Goal: Use online tool/utility: Utilize a website feature to perform a specific function

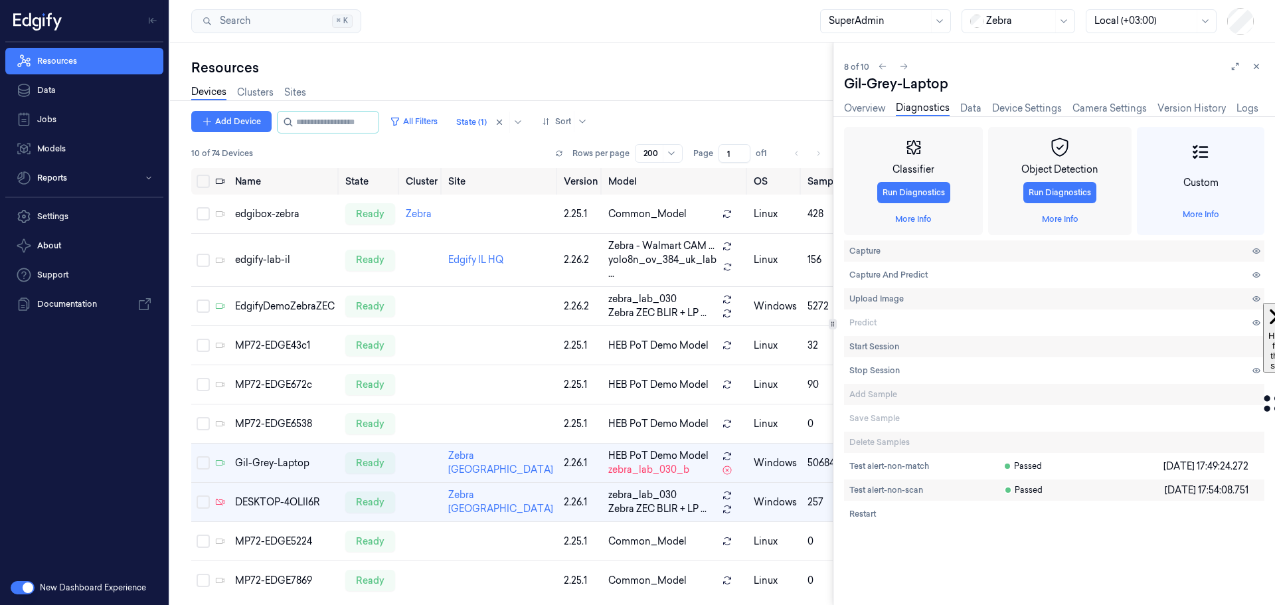
scroll to position [66, 0]
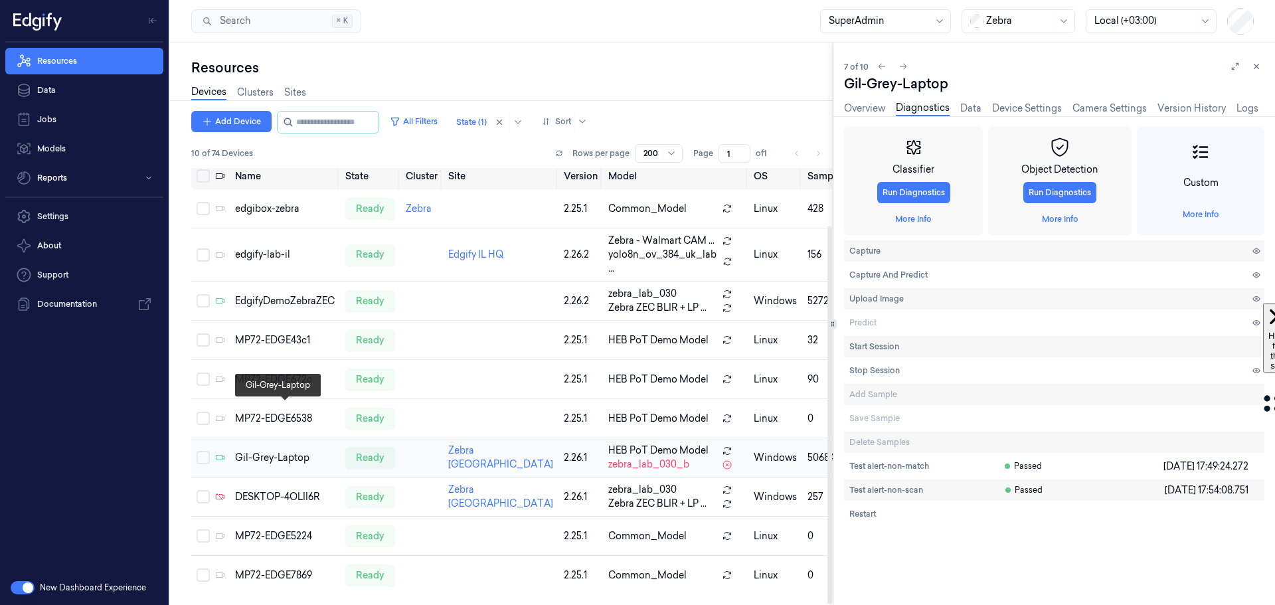
click at [265, 451] on div "Gil-Grey-Laptop" at bounding box center [285, 458] width 100 height 14
click at [873, 277] on span "Capture And Predict" at bounding box center [889, 275] width 78 height 12
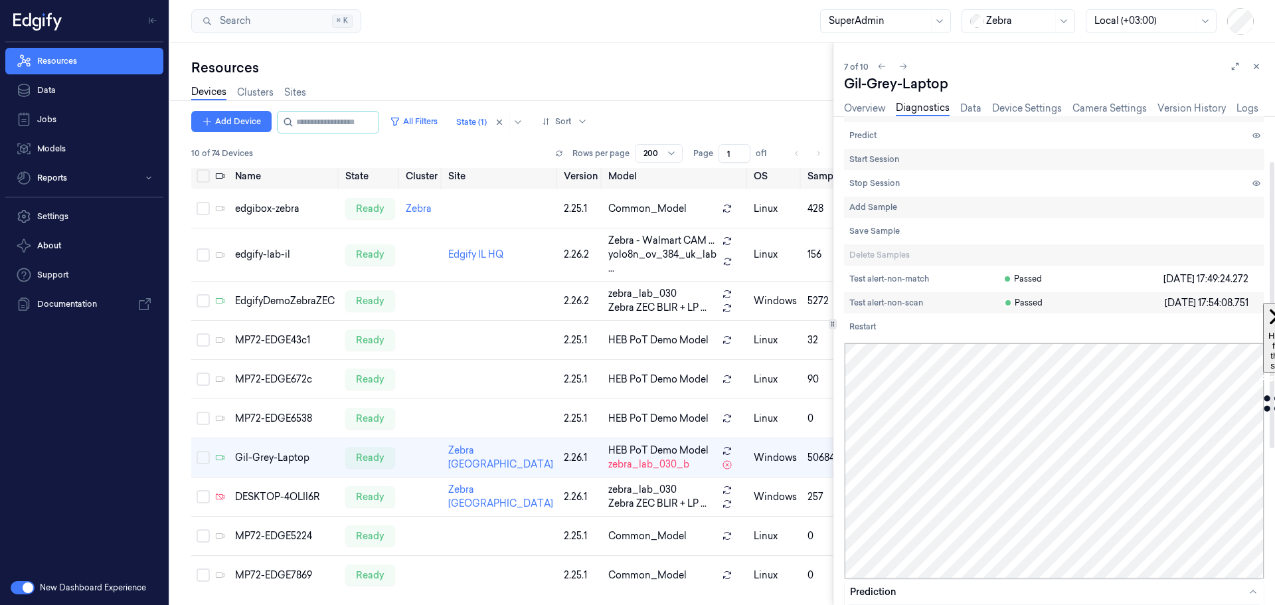
scroll to position [77, 0]
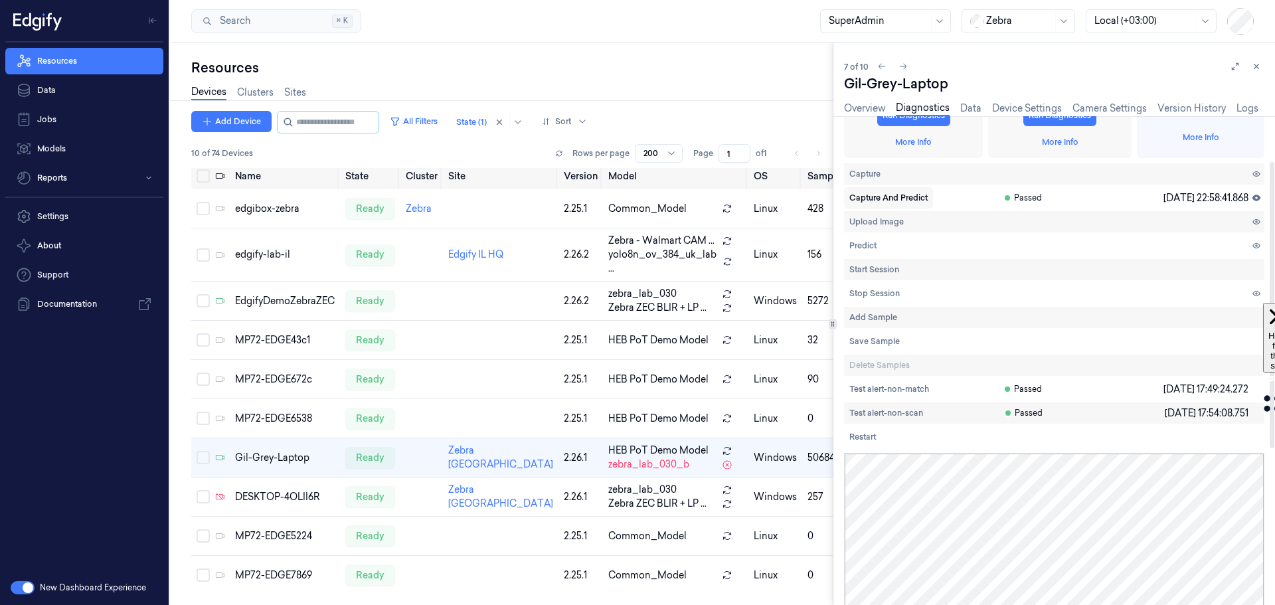
click at [870, 200] on span "Capture And Predict" at bounding box center [889, 198] width 78 height 12
click at [876, 198] on span "Capture And Predict" at bounding box center [889, 198] width 78 height 12
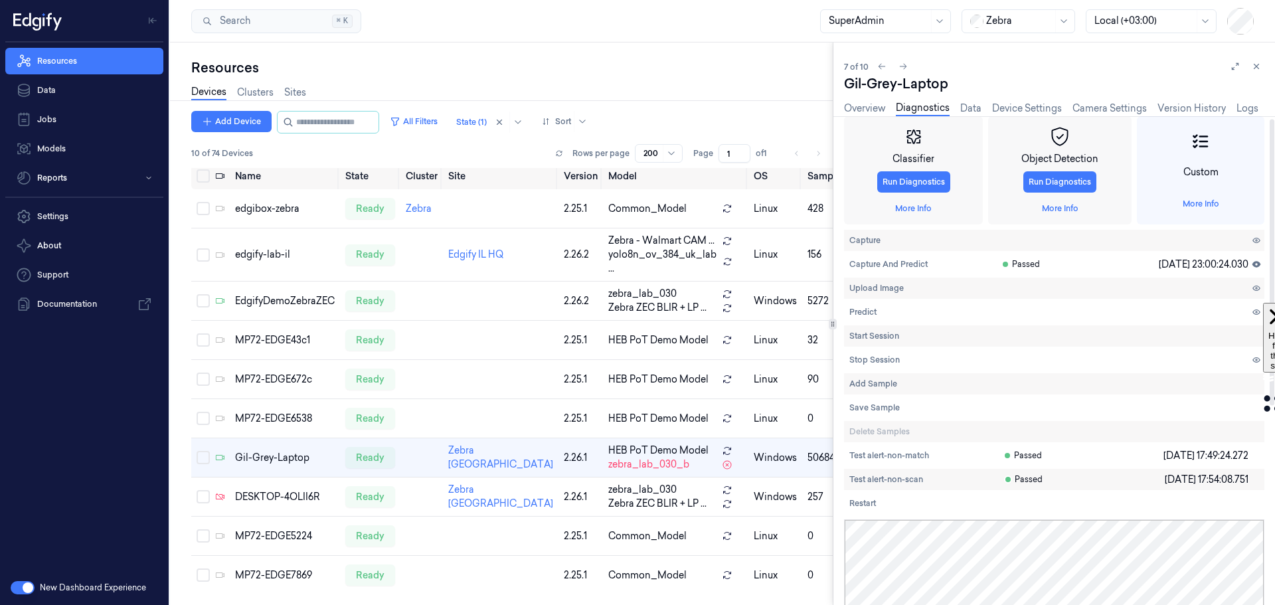
scroll to position [0, 0]
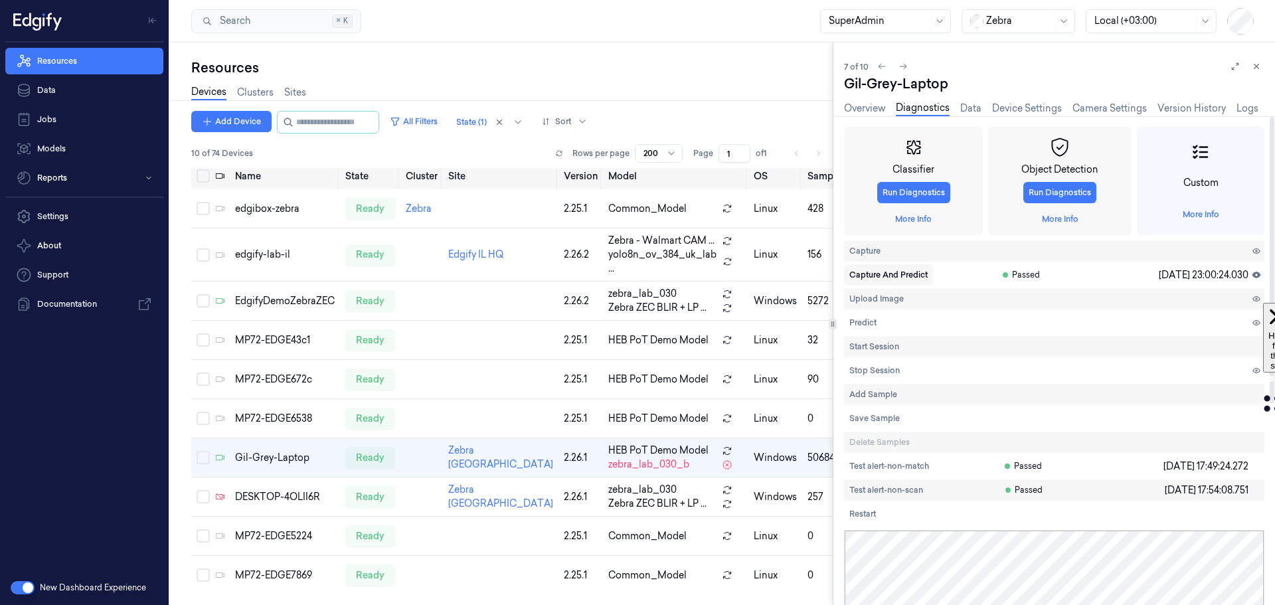
click at [885, 276] on span "Capture And Predict" at bounding box center [889, 275] width 78 height 12
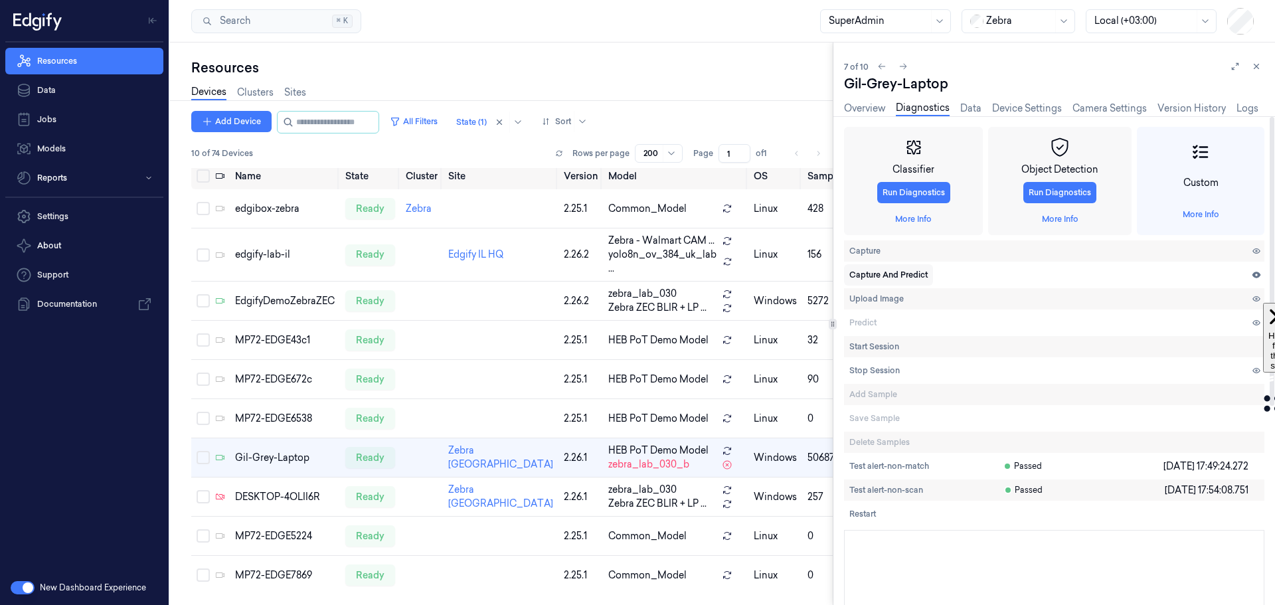
click at [871, 276] on span "Capture And Predict" at bounding box center [889, 275] width 78 height 12
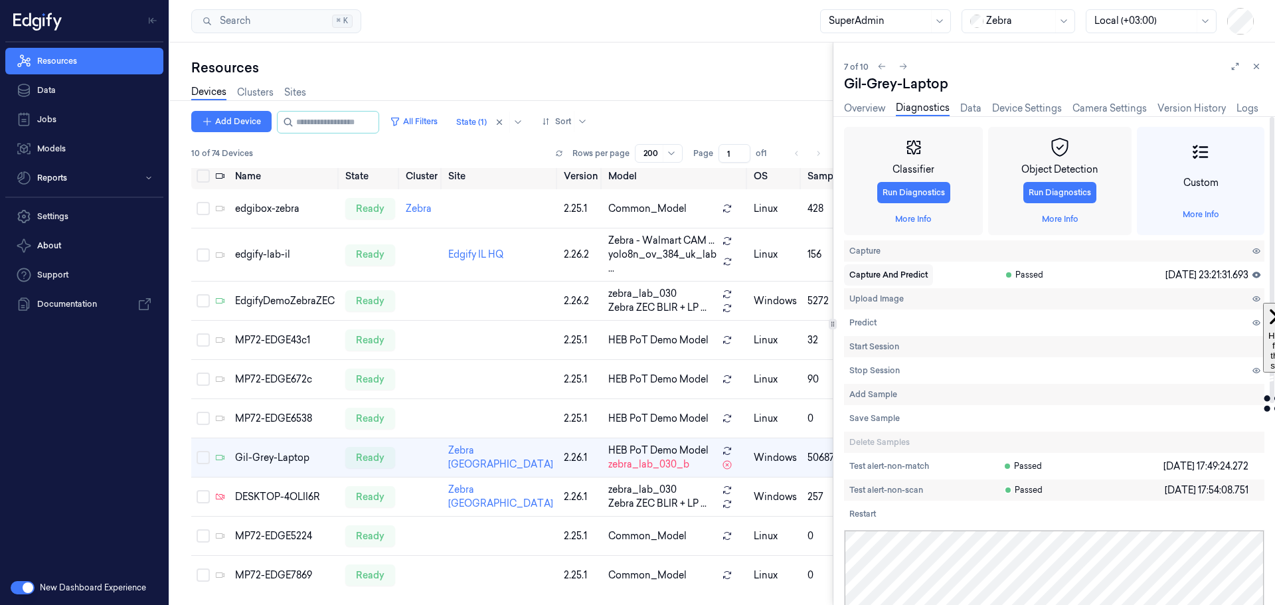
click at [887, 273] on span "Capture And Predict" at bounding box center [889, 275] width 78 height 12
click at [878, 274] on span "Capture And Predict" at bounding box center [889, 275] width 78 height 12
click at [868, 276] on span "Capture And Predict" at bounding box center [889, 275] width 78 height 12
click at [879, 488] on span "Test alert-non-scan" at bounding box center [887, 490] width 74 height 12
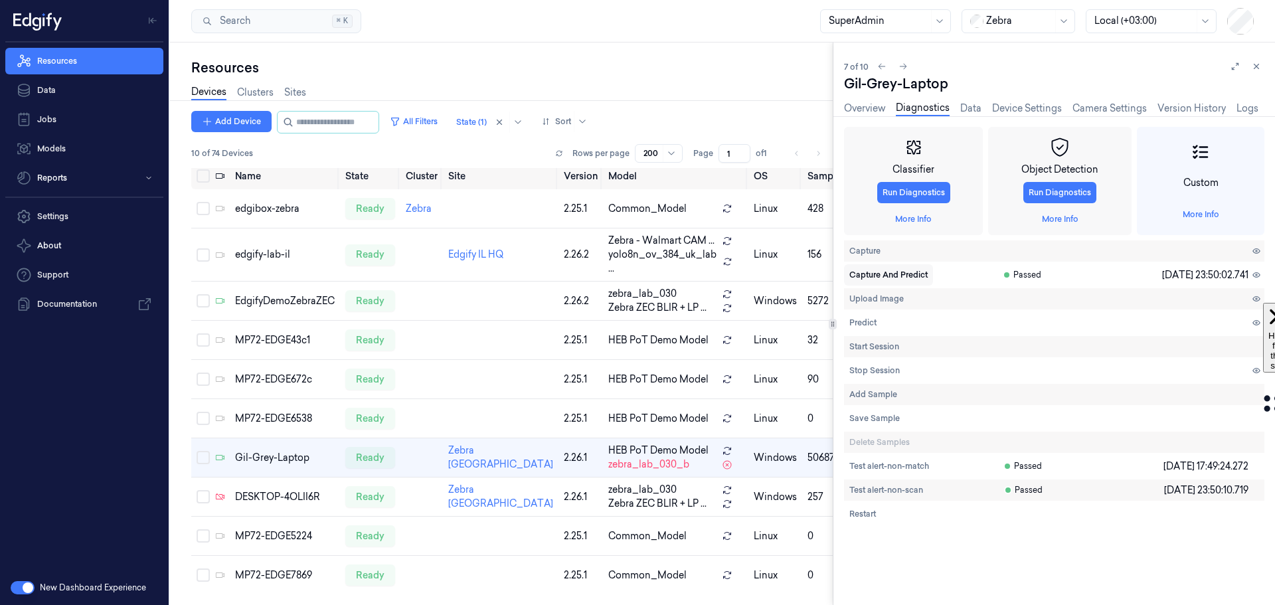
click at [908, 272] on span "Capture And Predict" at bounding box center [889, 275] width 78 height 12
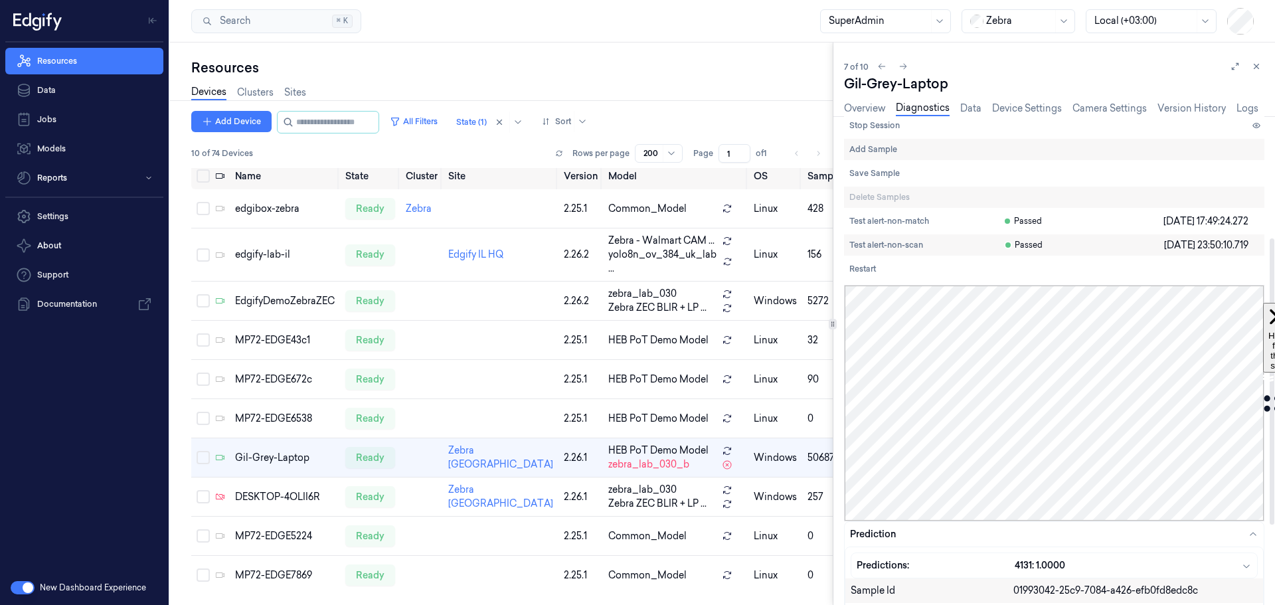
scroll to position [266, 0]
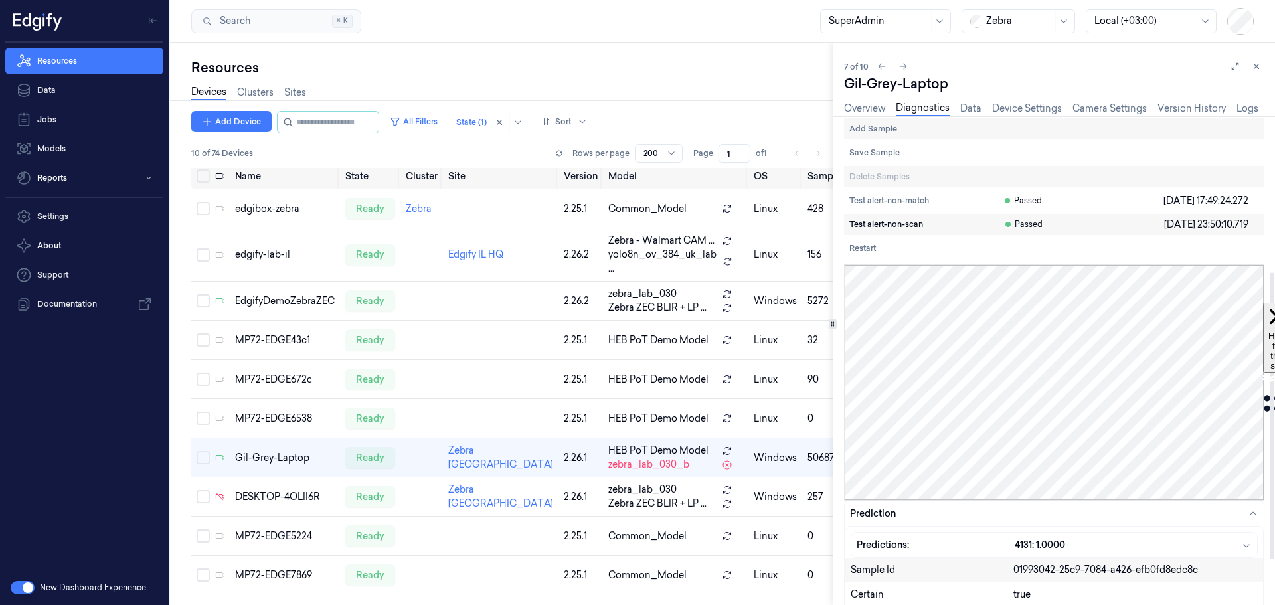
click at [891, 228] on span "Test alert-non-scan" at bounding box center [887, 225] width 74 height 12
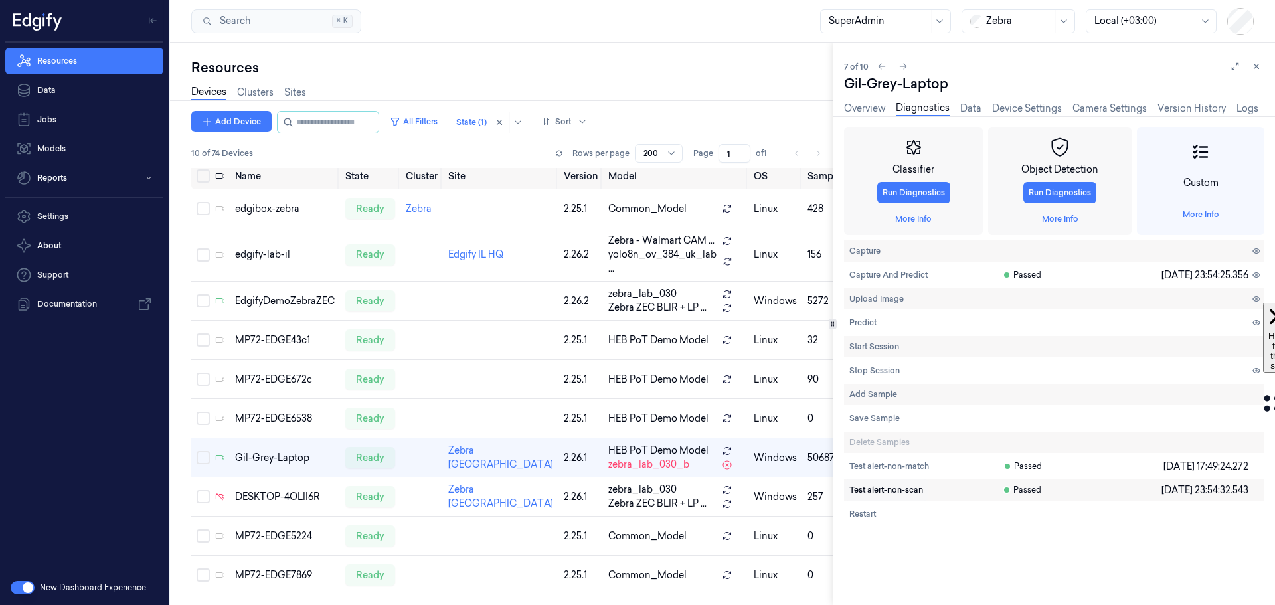
click at [887, 488] on span "Test alert-non-scan" at bounding box center [887, 490] width 74 height 12
click at [885, 488] on span "Test alert-non-scan" at bounding box center [887, 490] width 74 height 12
click at [905, 496] on button "Test alert-non-scan" at bounding box center [886, 490] width 84 height 21
click at [879, 488] on span "Test alert-non-scan" at bounding box center [887, 490] width 74 height 12
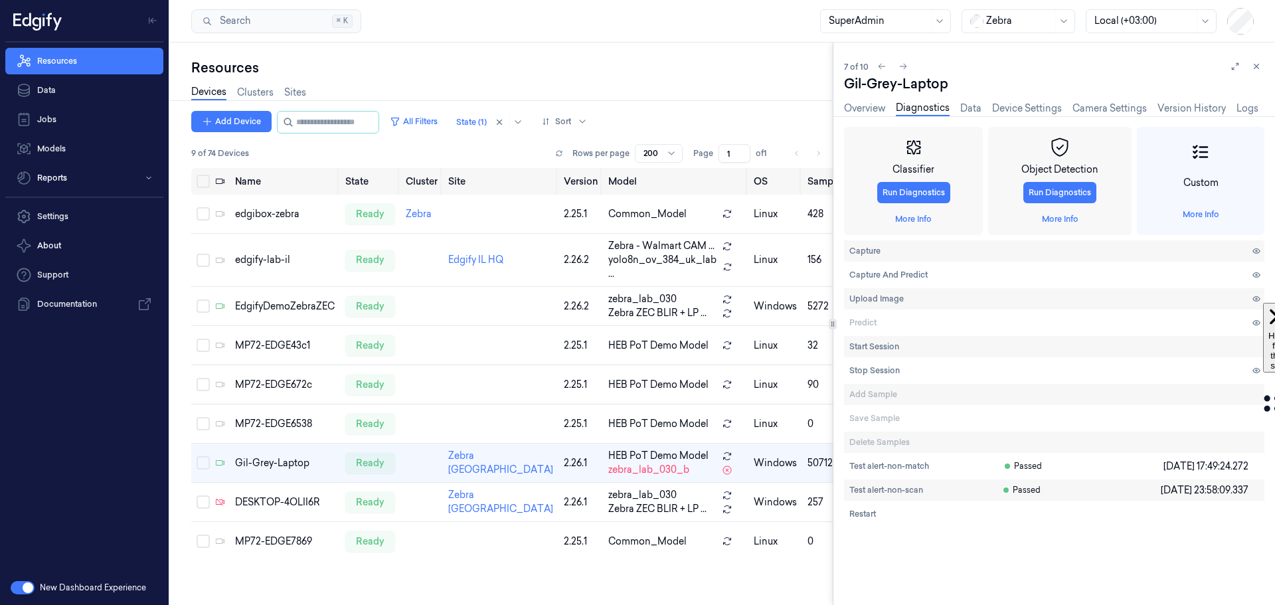
scroll to position [27, 0]
click at [889, 490] on span "Test alert-non-scan" at bounding box center [887, 490] width 74 height 12
click at [891, 492] on span "Test alert-non-scan" at bounding box center [887, 490] width 74 height 12
click at [886, 490] on span "Test alert-non-scan" at bounding box center [887, 490] width 74 height 12
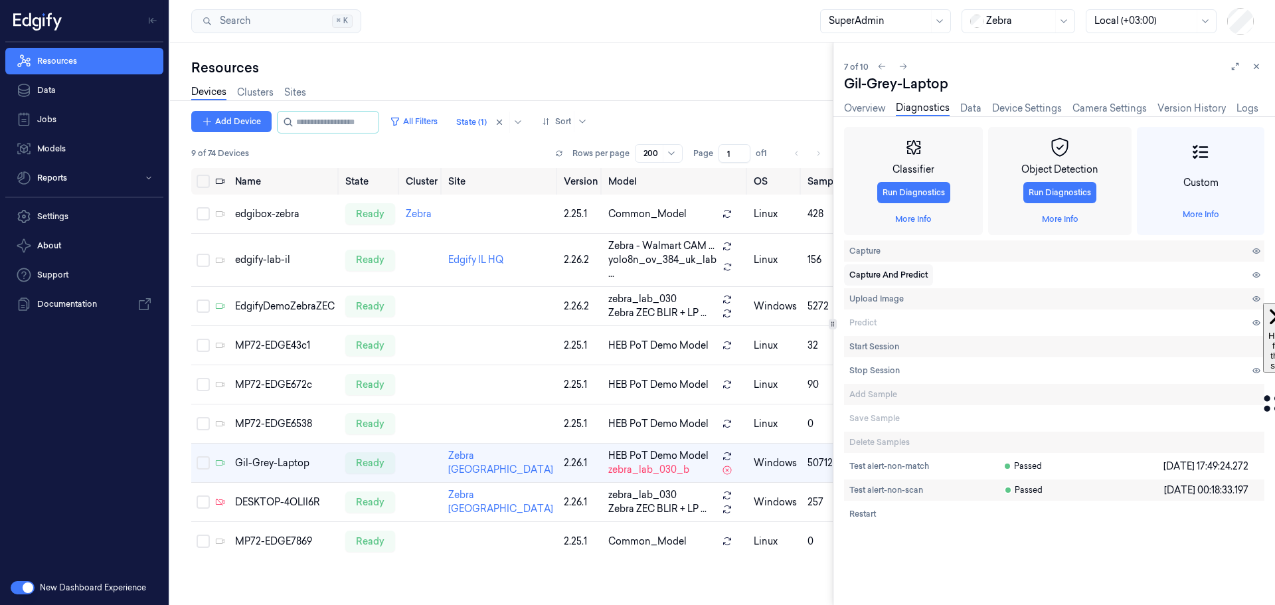
click at [877, 280] on span "Capture And Predict" at bounding box center [889, 275] width 78 height 12
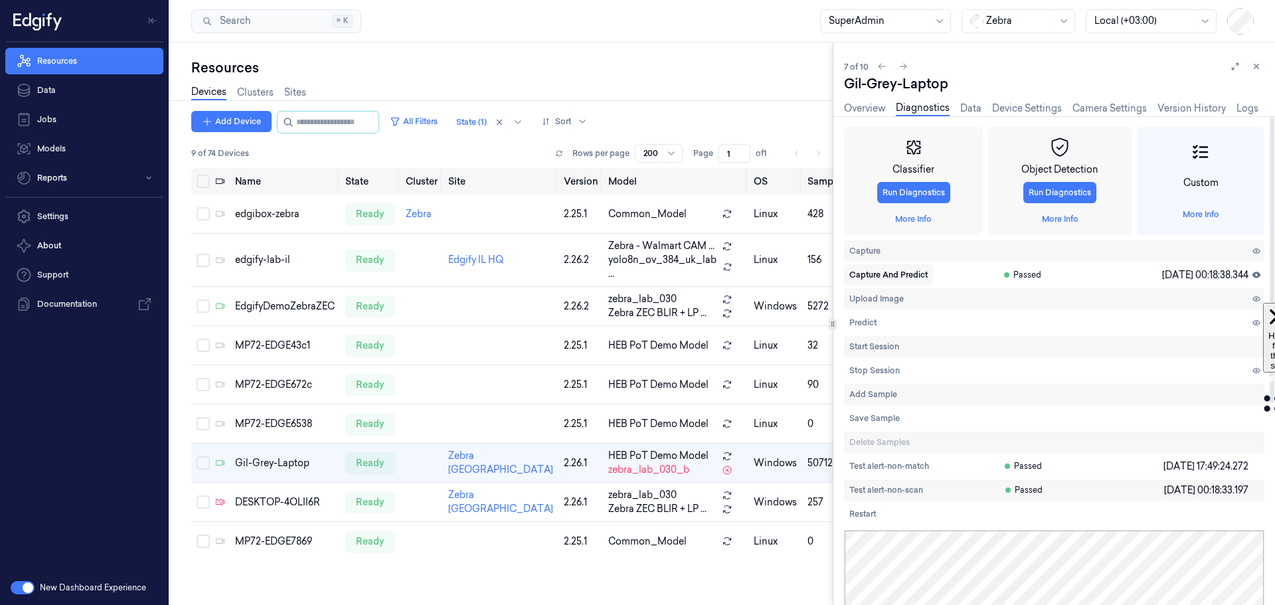
click at [884, 274] on span "Capture And Predict" at bounding box center [889, 275] width 78 height 12
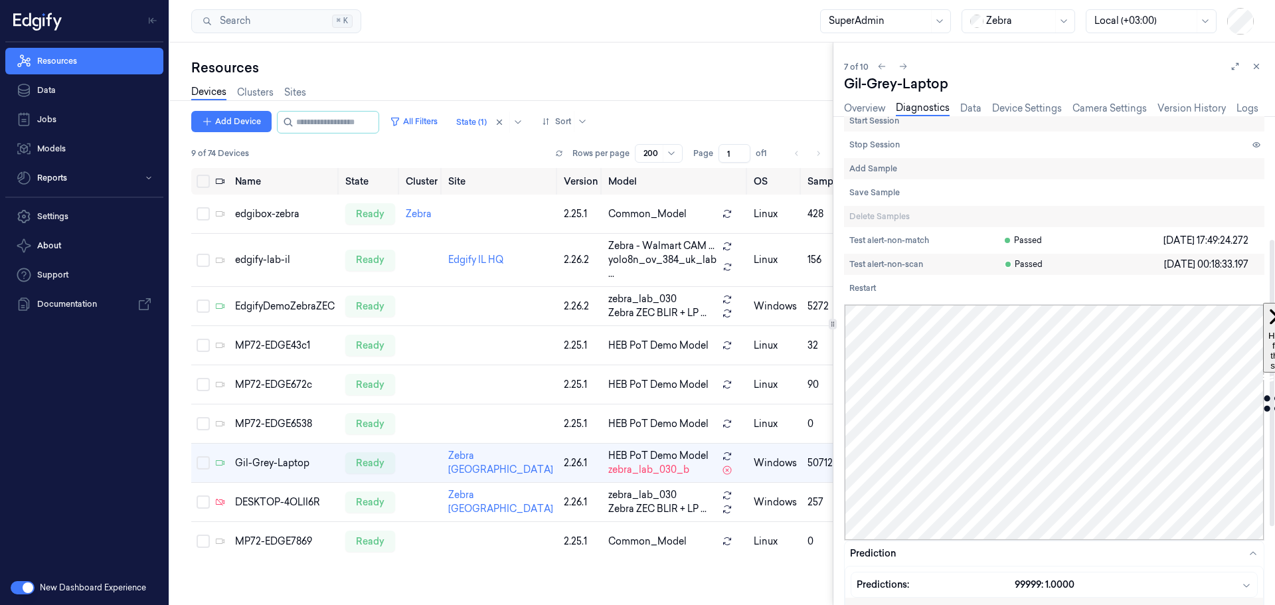
scroll to position [210, 0]
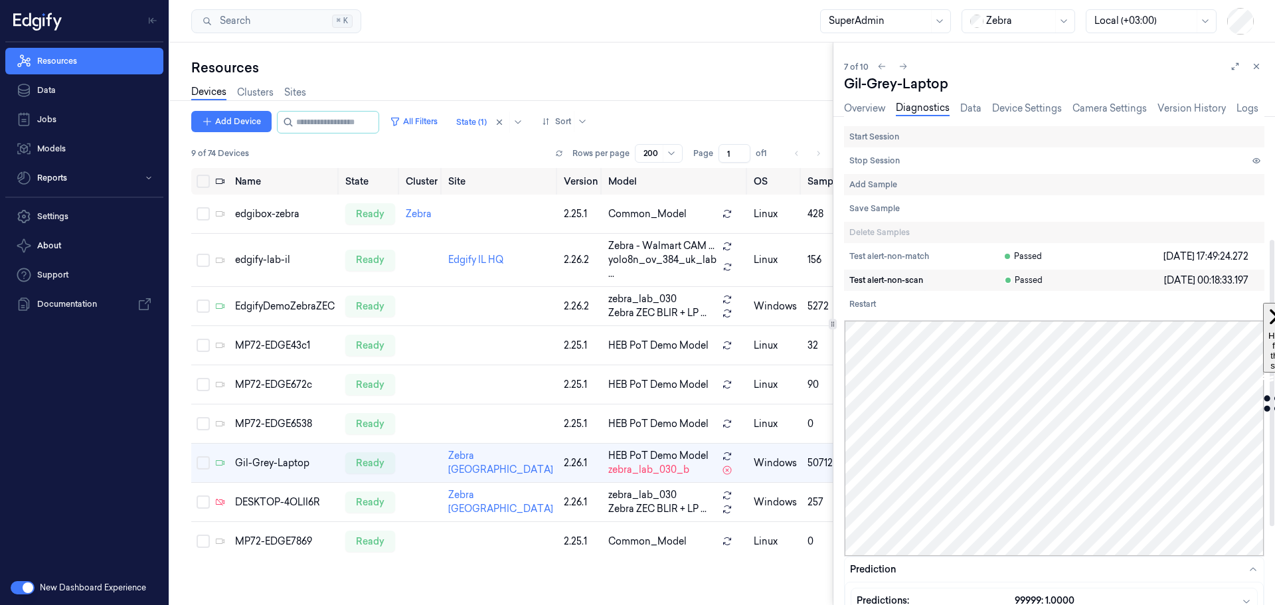
click at [883, 280] on span "Test alert-non-scan" at bounding box center [887, 280] width 74 height 12
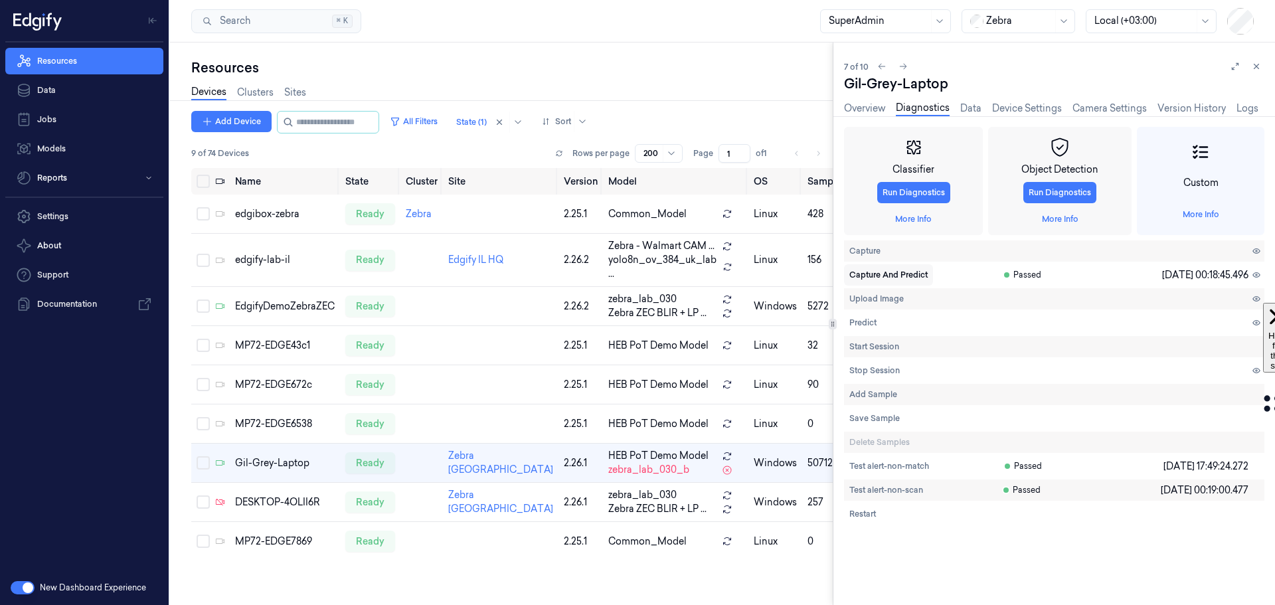
click at [880, 271] on span "Capture And Predict" at bounding box center [889, 275] width 78 height 12
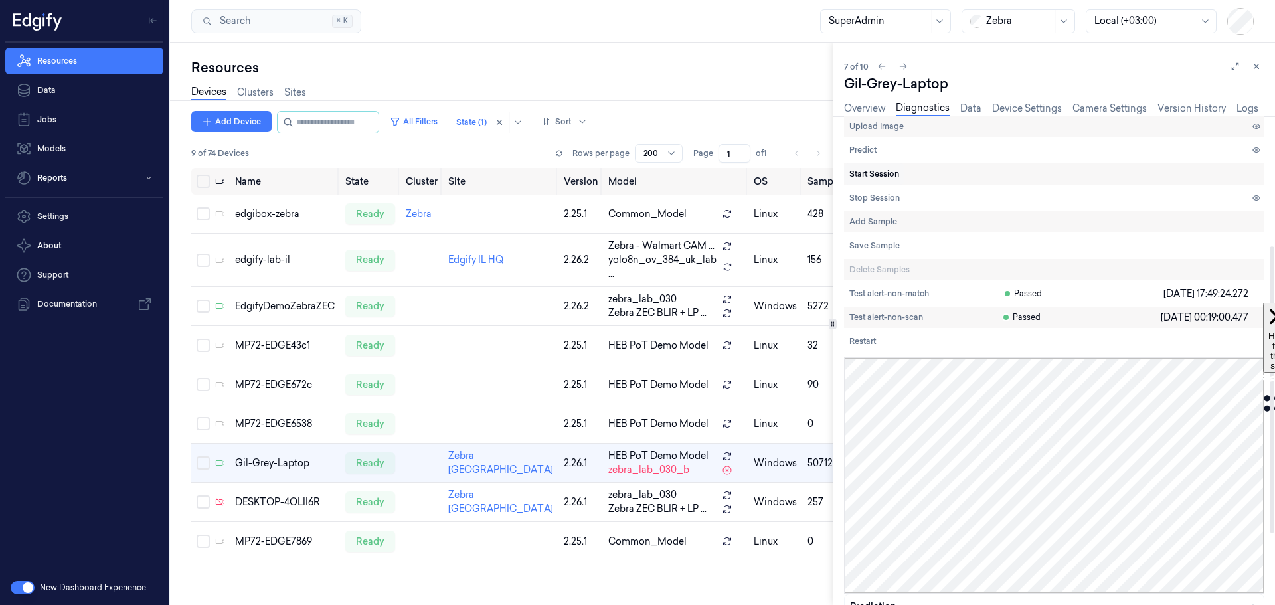
scroll to position [143, 0]
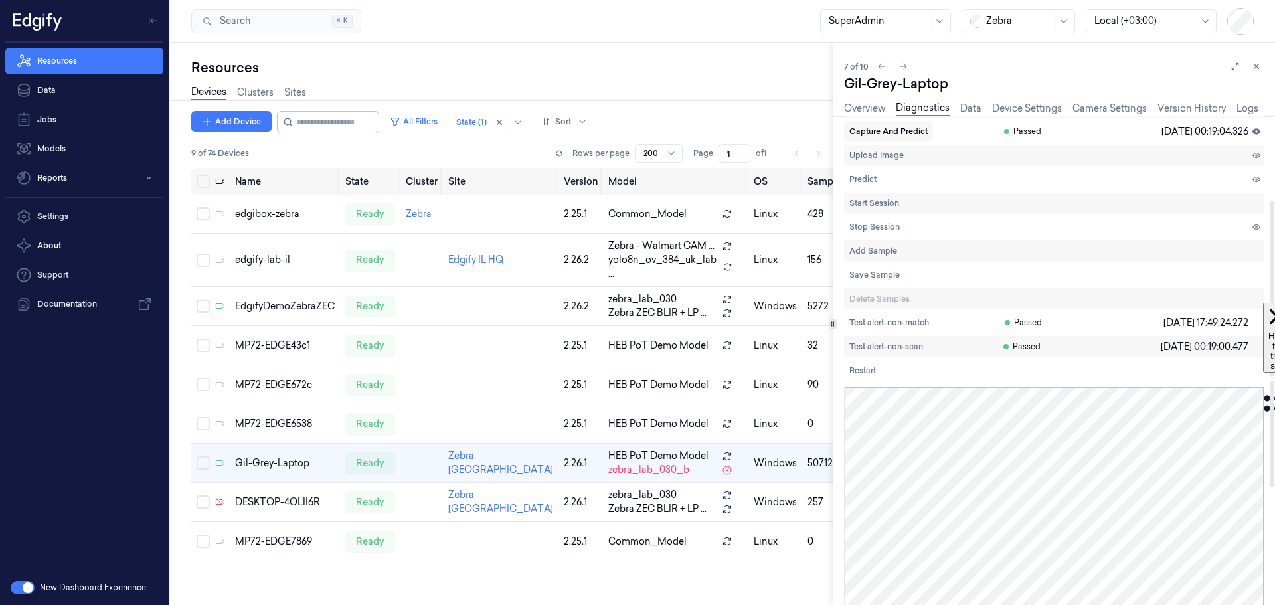
click at [875, 132] on span "Capture And Predict" at bounding box center [889, 132] width 78 height 12
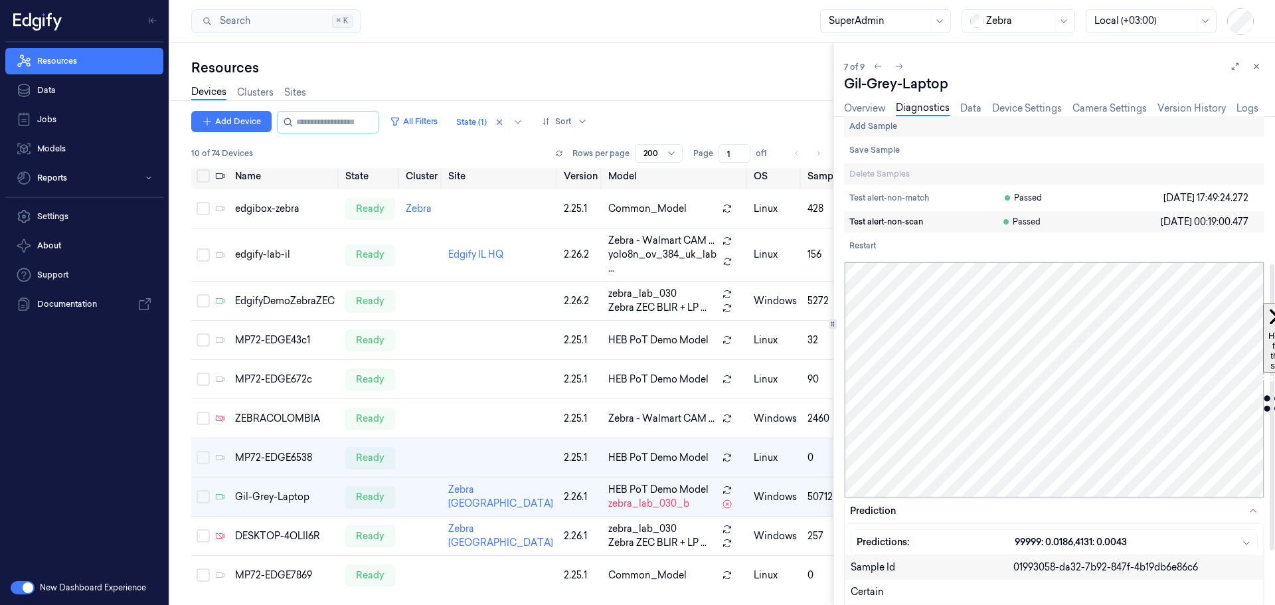
scroll to position [210, 0]
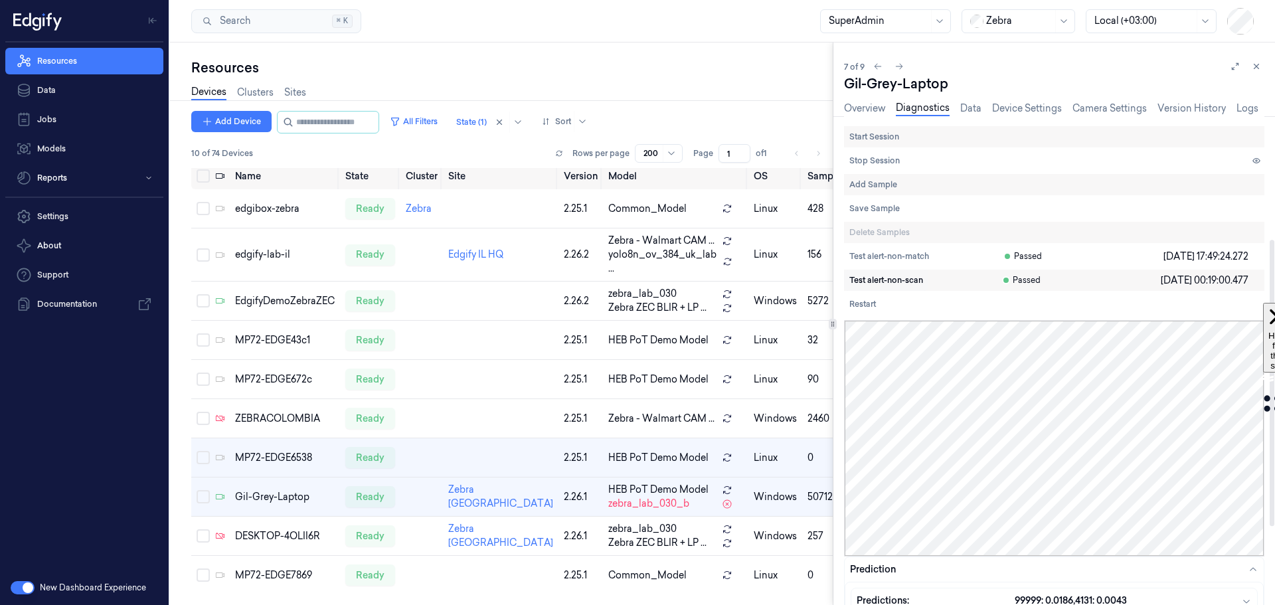
click at [883, 278] on span "Test alert-non-scan" at bounding box center [887, 280] width 74 height 12
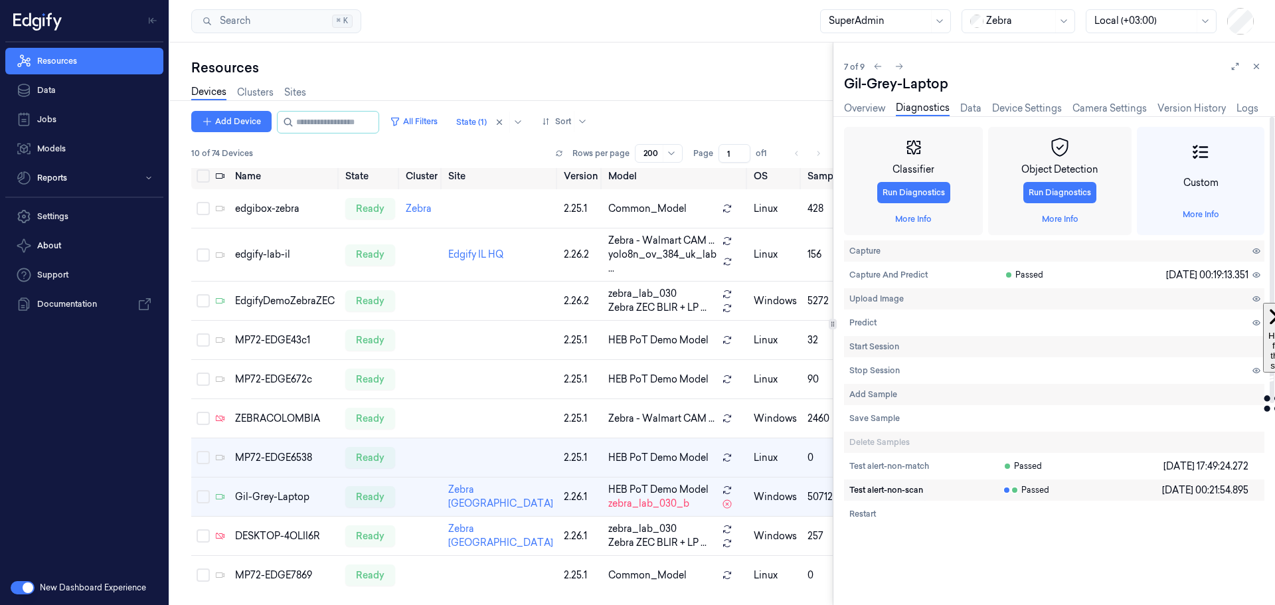
scroll to position [0, 0]
click at [887, 276] on span "Capture And Predict" at bounding box center [889, 275] width 78 height 12
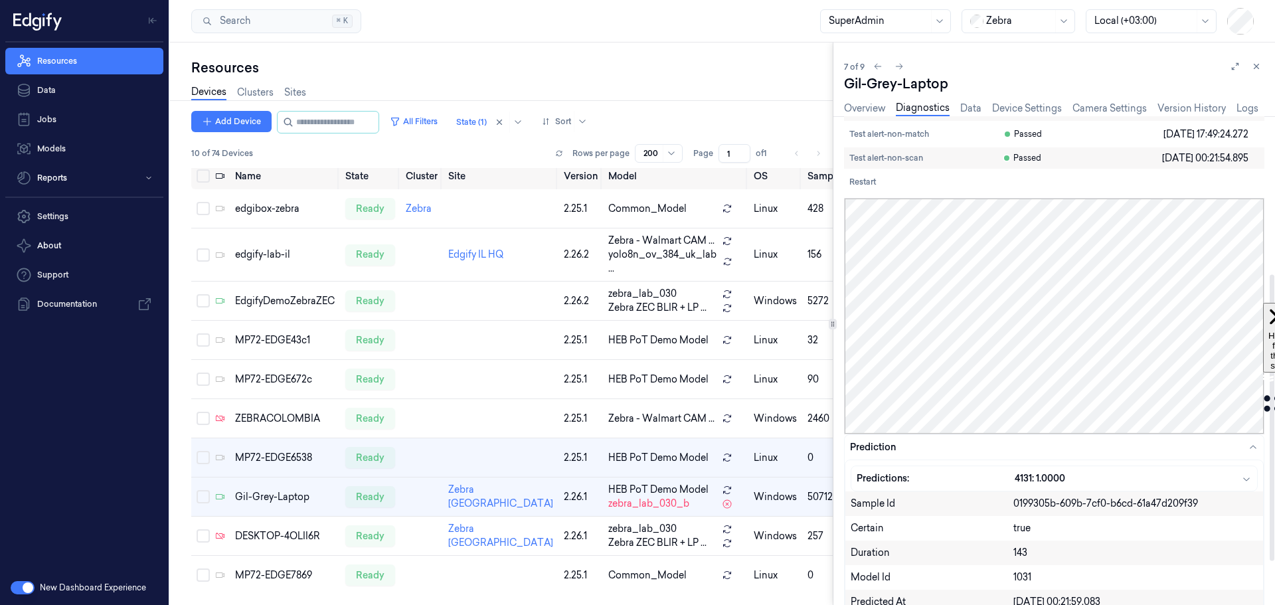
scroll to position [133, 0]
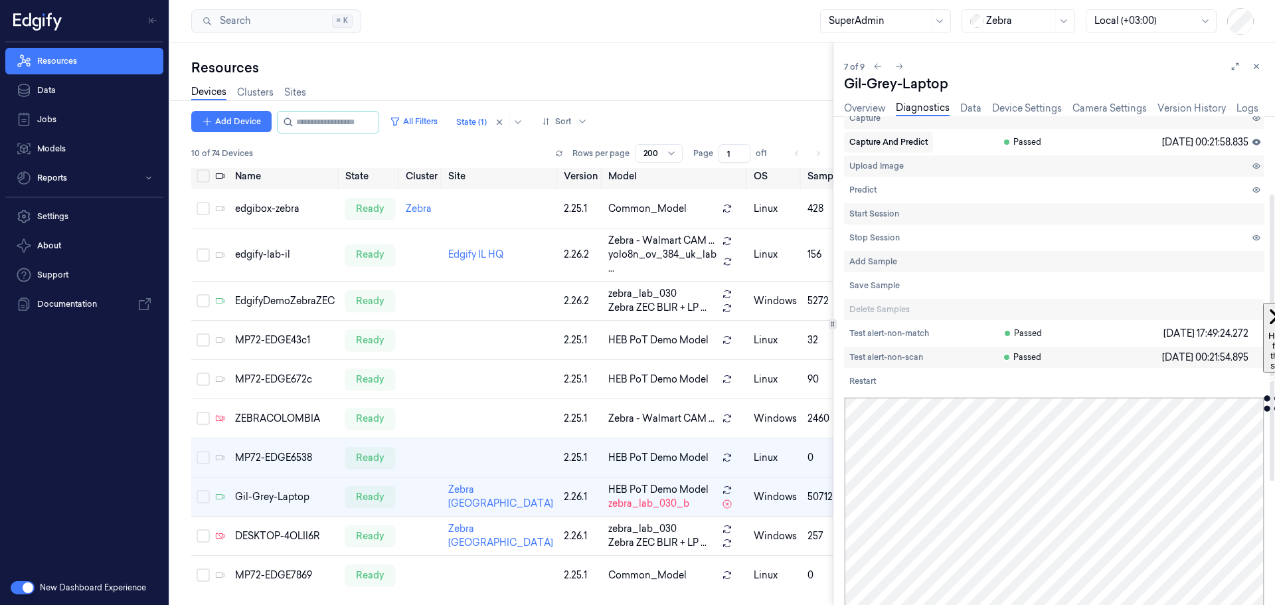
click at [862, 141] on span "Capture And Predict" at bounding box center [889, 142] width 78 height 12
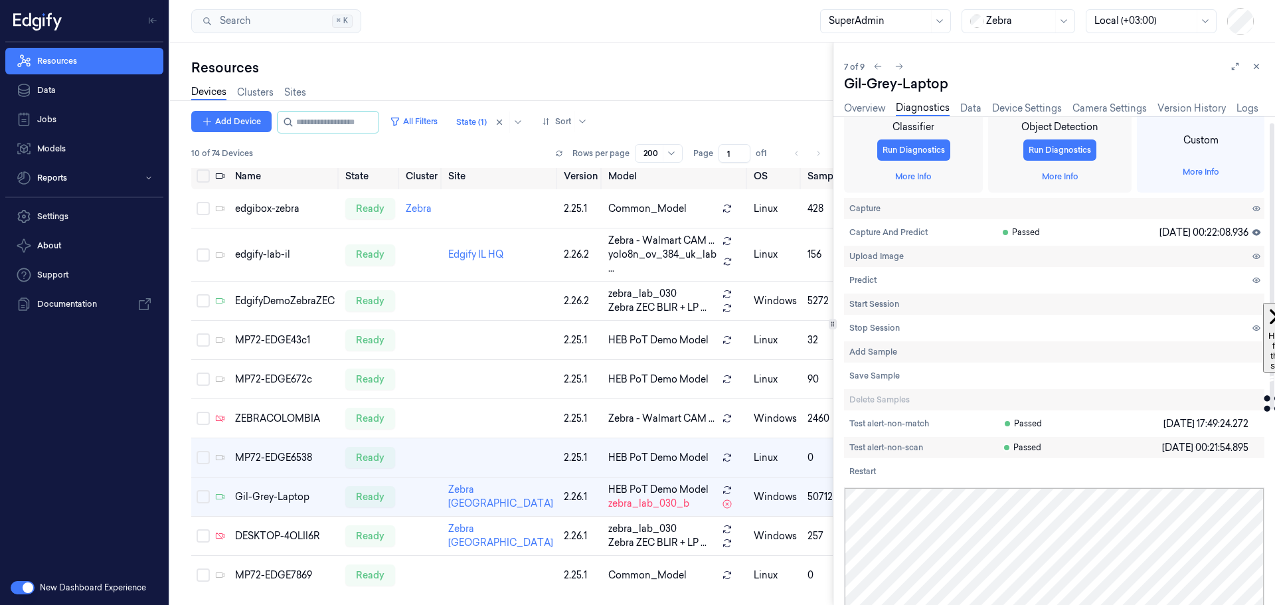
scroll to position [11, 0]
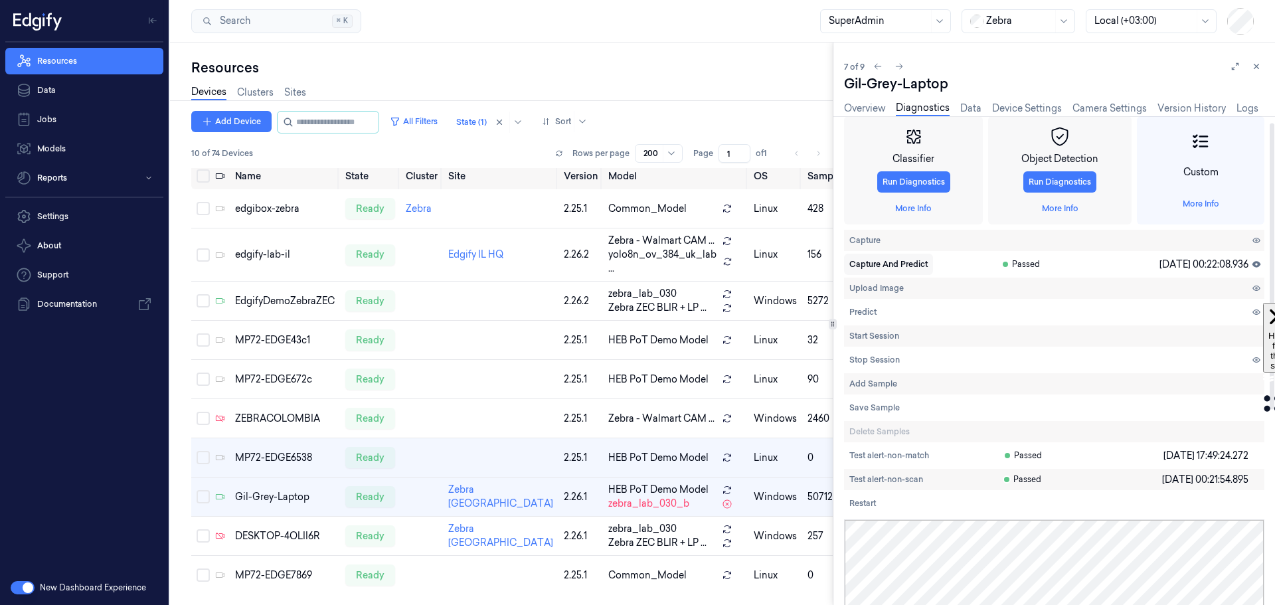
click at [887, 262] on span "Capture And Predict" at bounding box center [889, 264] width 78 height 12
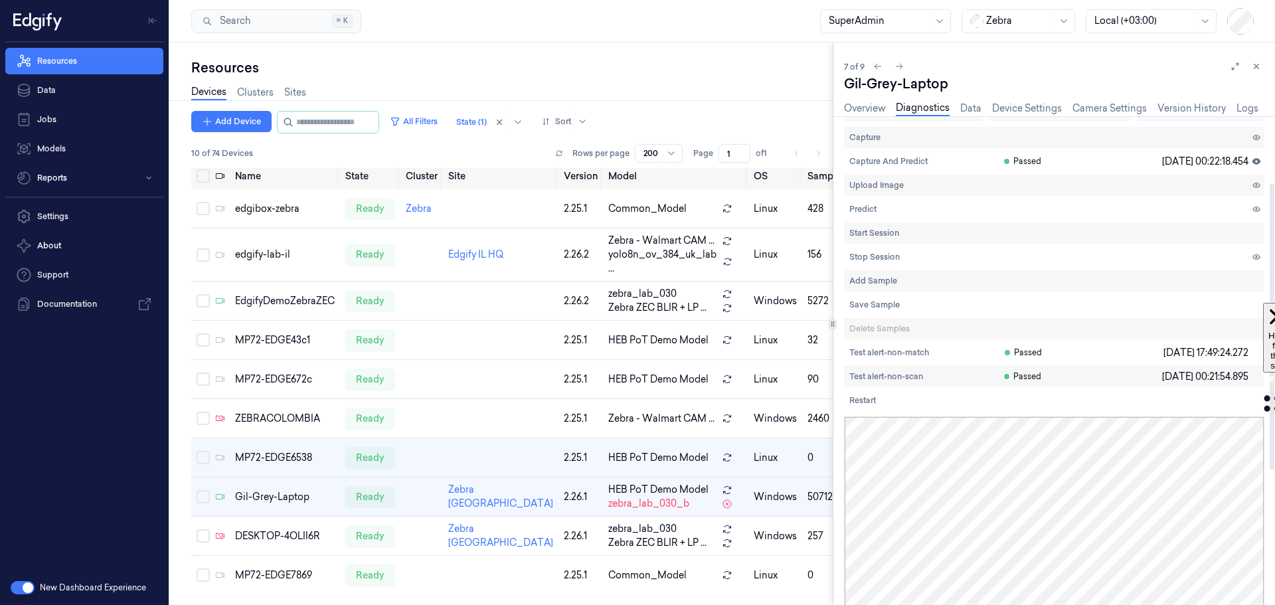
scroll to position [0, 0]
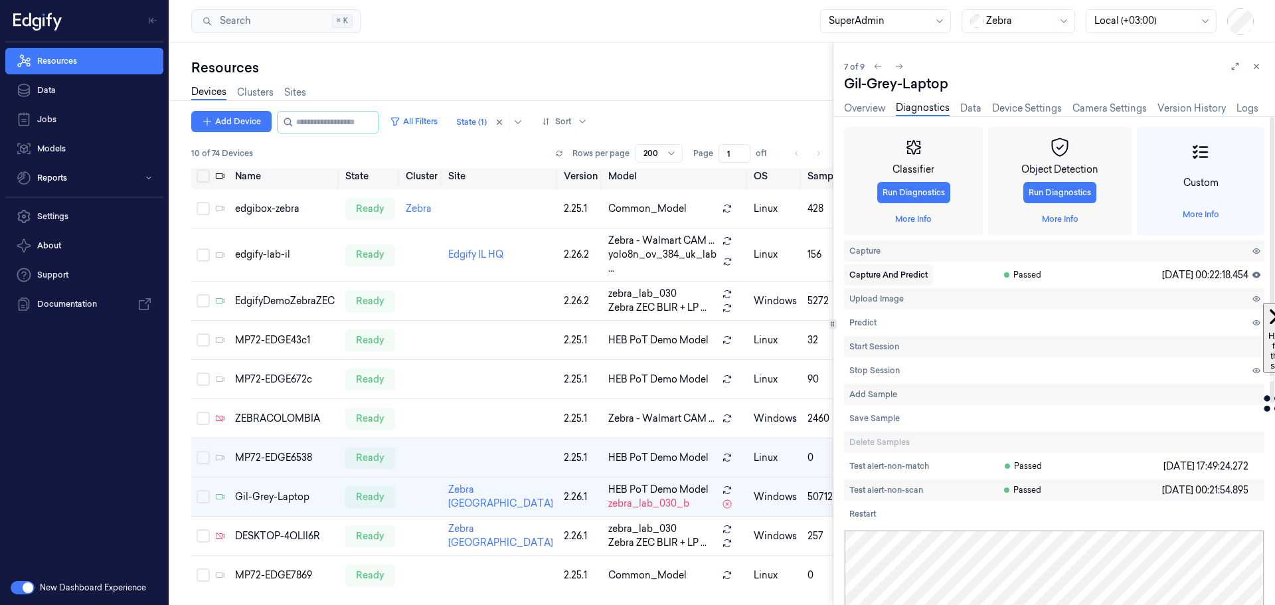
click at [876, 275] on span "Capture And Predict" at bounding box center [889, 275] width 78 height 12
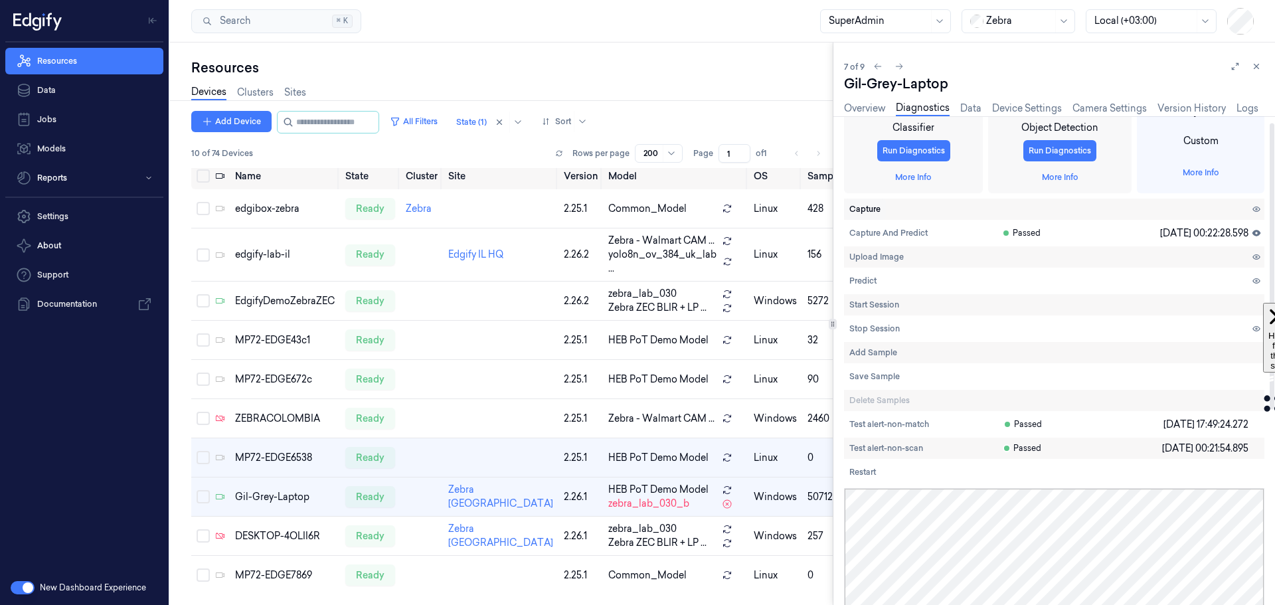
scroll to position [11, 0]
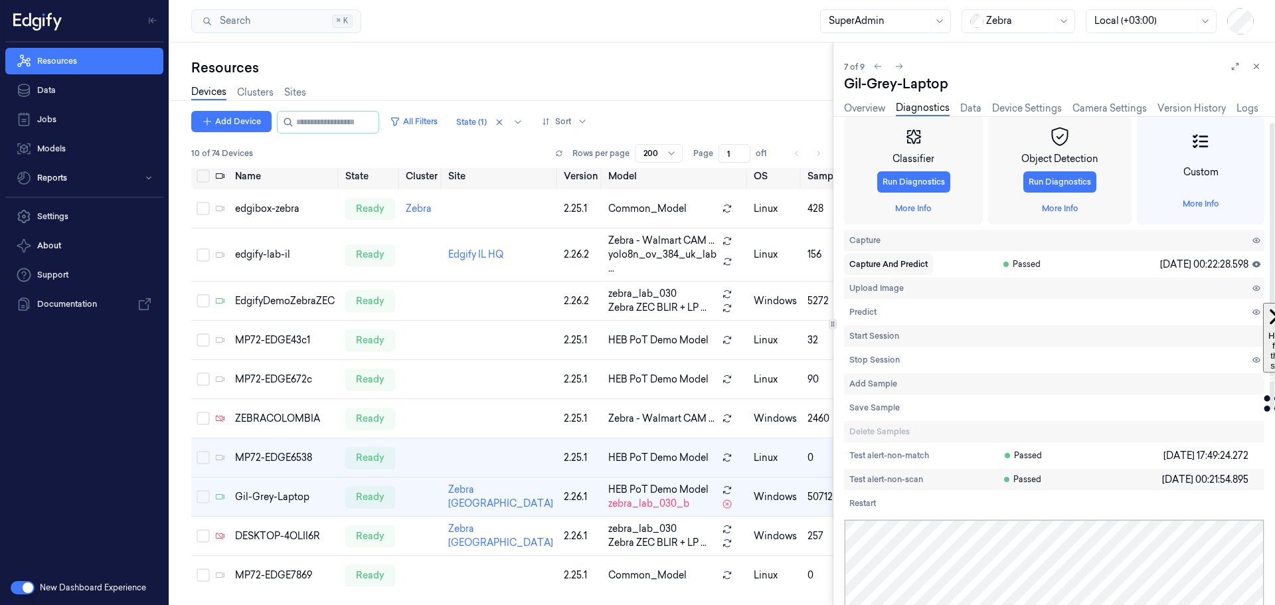
click at [876, 266] on span "Capture And Predict" at bounding box center [889, 264] width 78 height 12
click at [868, 261] on span "Capture And Predict" at bounding box center [889, 264] width 78 height 12
click at [882, 262] on span "Capture And Predict" at bounding box center [889, 264] width 78 height 12
